Goal: Use online tool/utility: Use online tool/utility

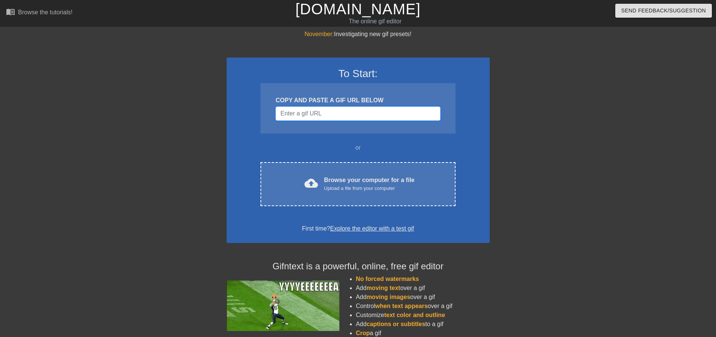
click at [331, 115] on input "Username" at bounding box center [357, 113] width 165 height 14
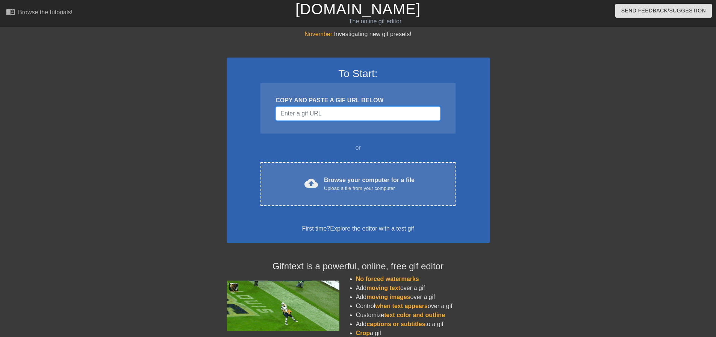
paste input "[URL][DOMAIN_NAME][PERSON_NAME]"
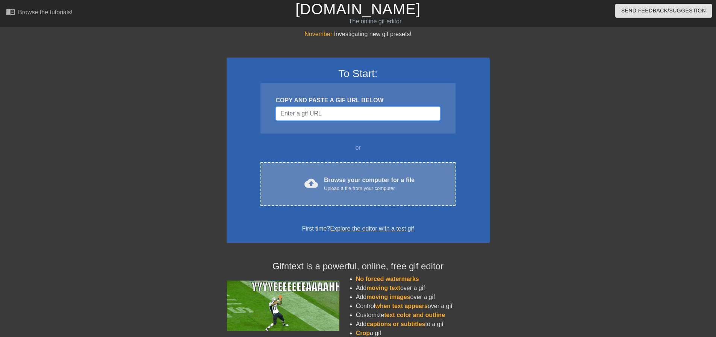
type input "[URL][DOMAIN_NAME][PERSON_NAME]"
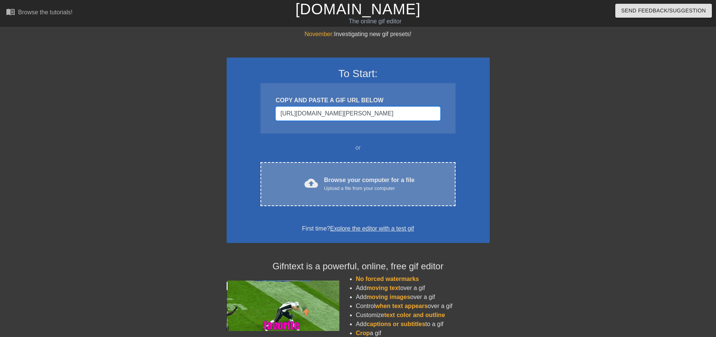
scroll to position [0, 72]
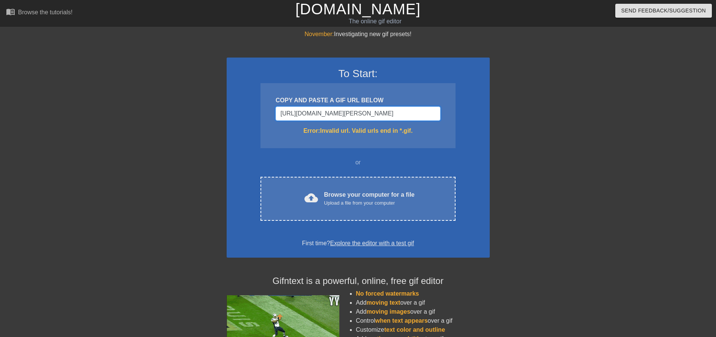
click at [368, 113] on input "[URL][DOMAIN_NAME][PERSON_NAME]" at bounding box center [357, 113] width 165 height 14
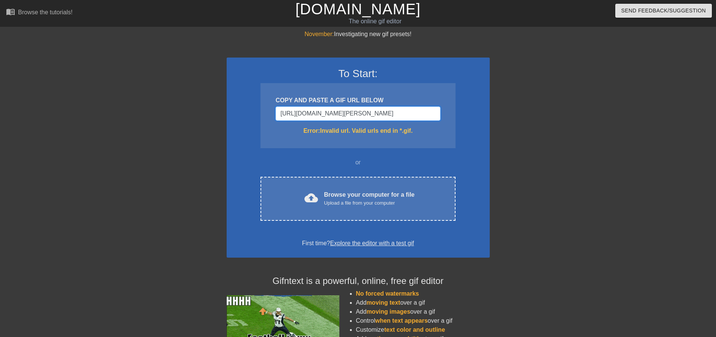
click at [368, 113] on input "[URL][DOMAIN_NAME][PERSON_NAME]" at bounding box center [357, 113] width 165 height 14
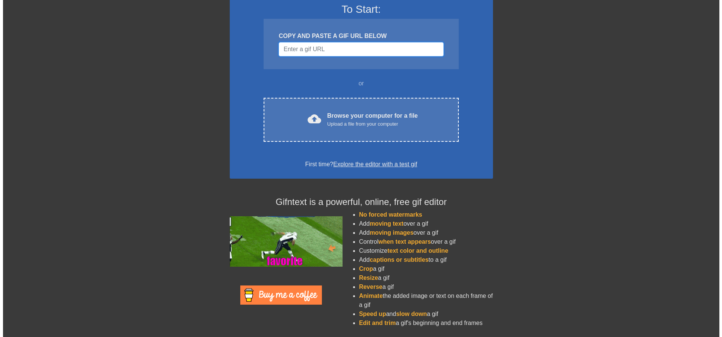
scroll to position [0, 0]
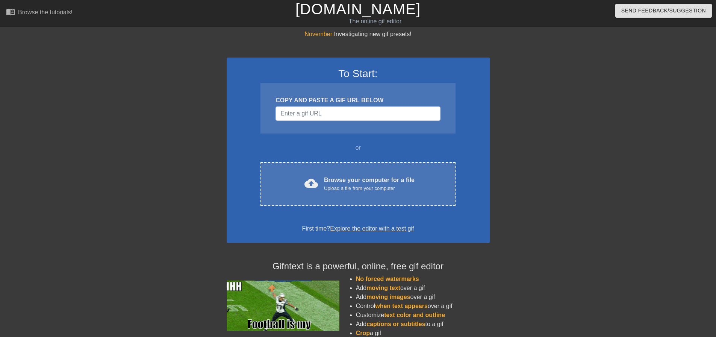
click at [358, 228] on link "Explore the editor with a test gif" at bounding box center [372, 228] width 84 height 6
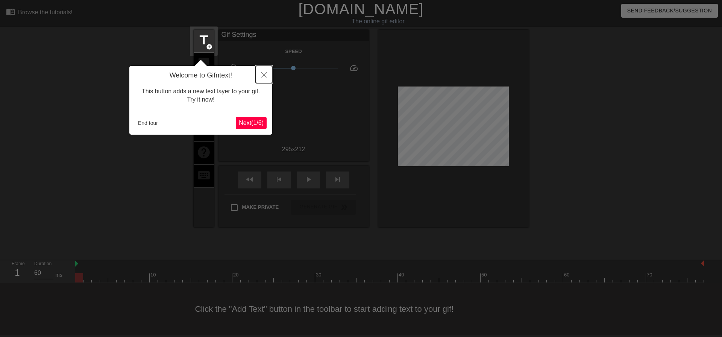
click at [265, 74] on icon "Close" at bounding box center [263, 74] width 5 height 5
